Goal: Navigation & Orientation: Find specific page/section

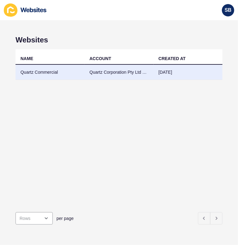
click at [43, 69] on td "Quartz Commercial" at bounding box center [50, 72] width 69 height 15
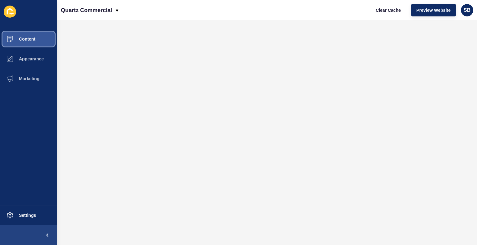
click at [42, 38] on button "Content" at bounding box center [28, 39] width 57 height 20
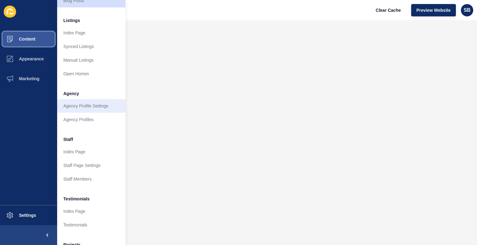
scroll to position [83, 0]
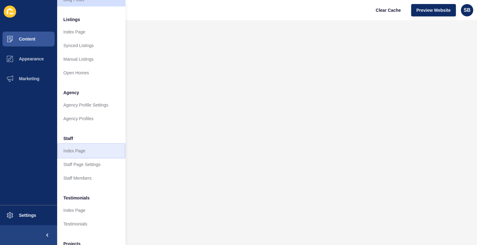
click at [81, 145] on link "Index Page" at bounding box center [91, 151] width 68 height 14
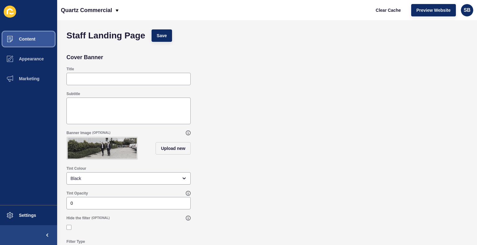
click at [33, 36] on button "Content" at bounding box center [28, 39] width 57 height 20
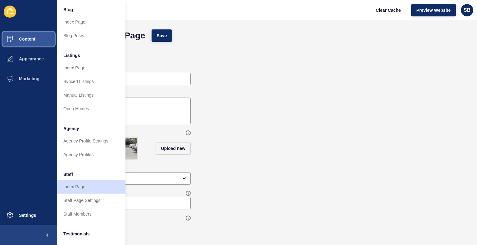
scroll to position [52, 0]
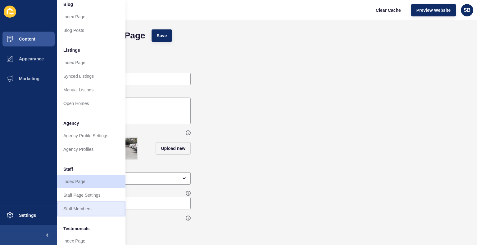
click at [82, 207] on link "Staff Members" at bounding box center [91, 209] width 68 height 14
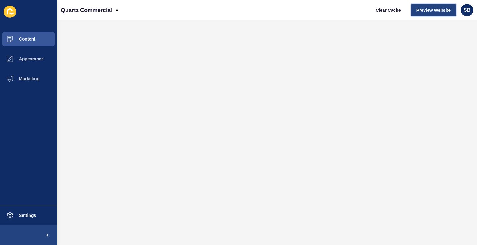
click at [238, 5] on button "Preview Website" at bounding box center [433, 10] width 45 height 12
